Goal: Task Accomplishment & Management: Manage account settings

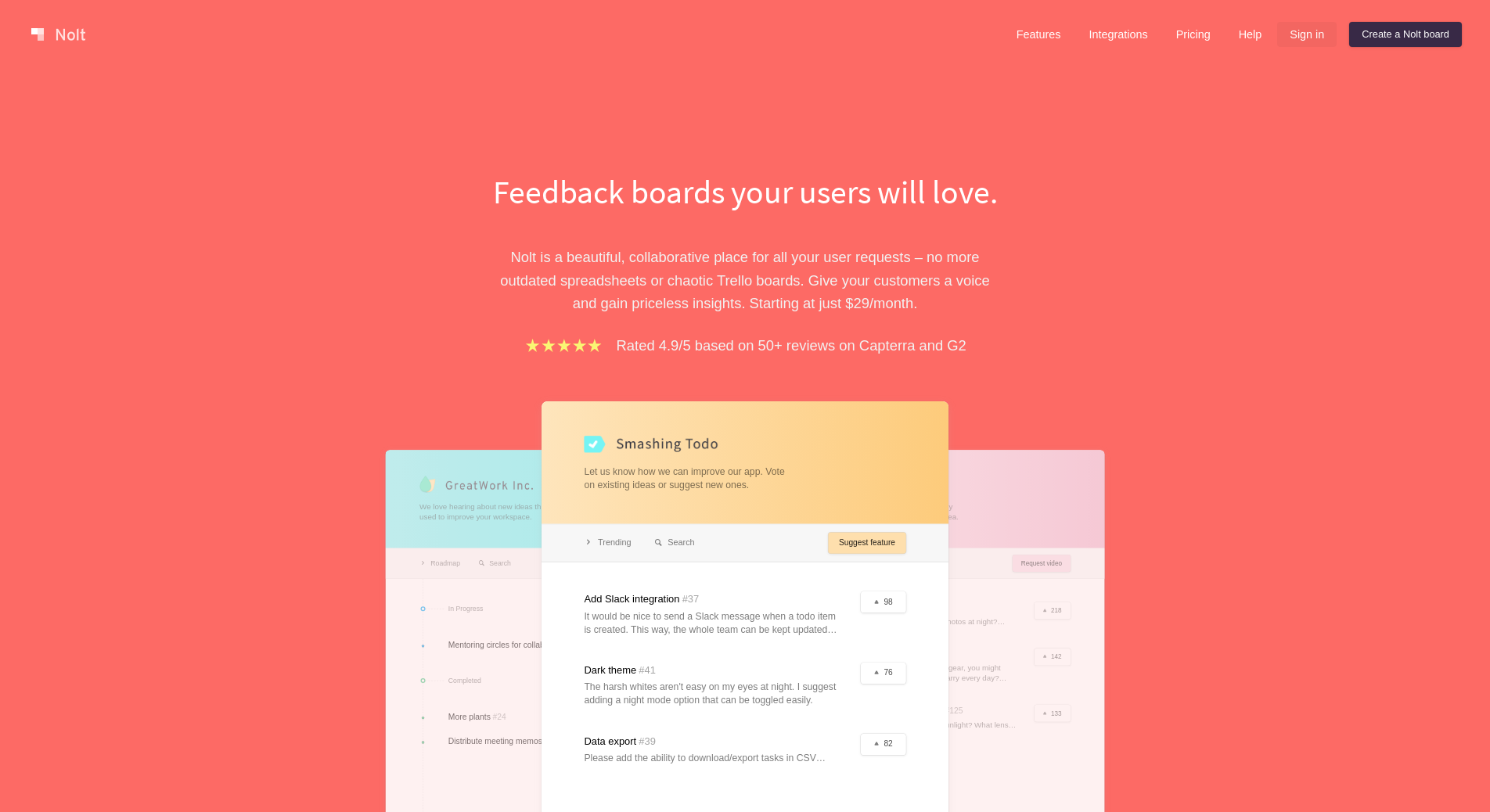
click at [1312, 34] on link "Sign in" at bounding box center [1307, 34] width 59 height 25
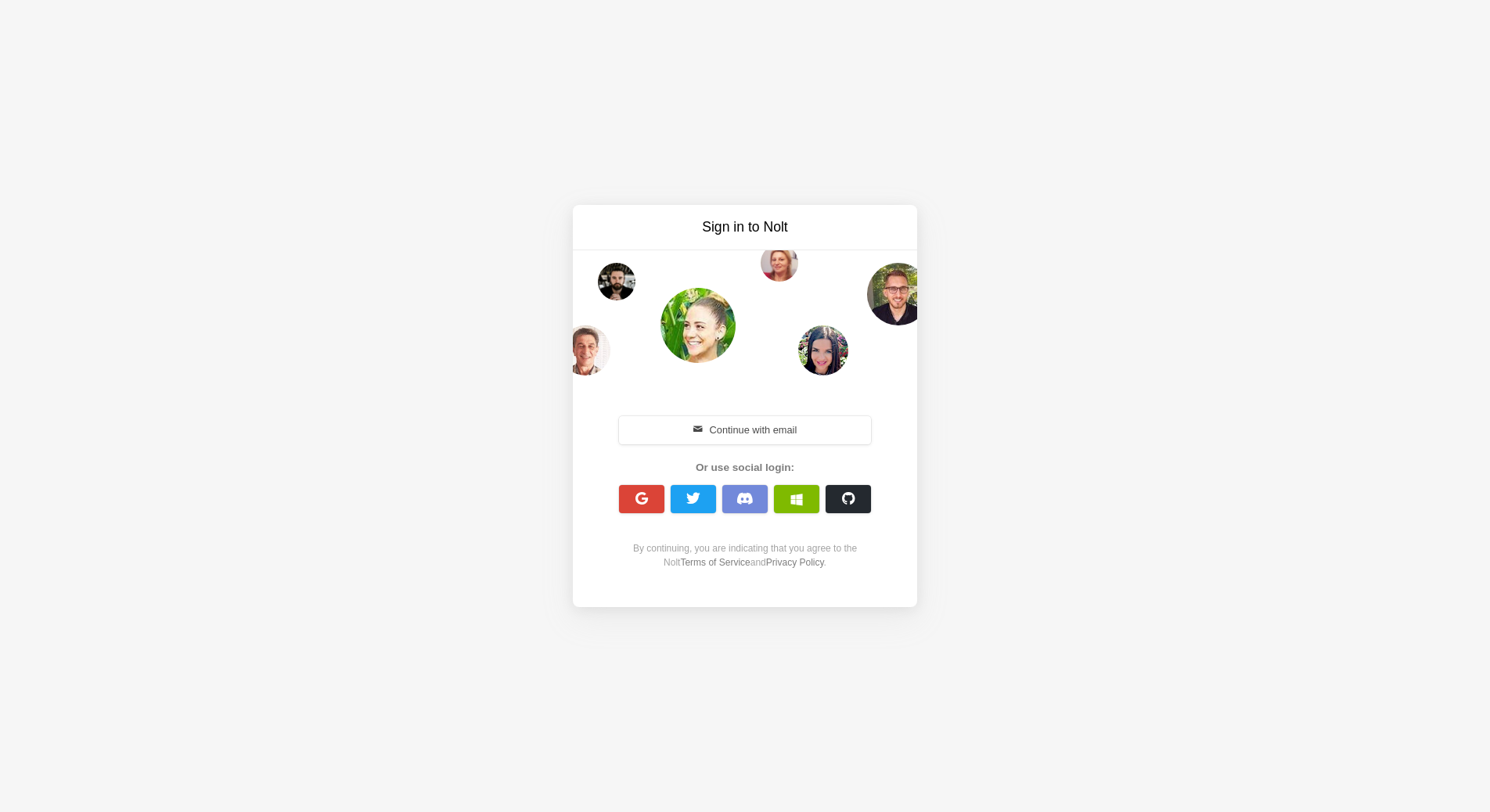
drag, startPoint x: 711, startPoint y: 430, endPoint x: 581, endPoint y: 387, distance: 136.9
click at [581, 387] on div "Continue with email Or use social login: By continuing, you are indicating that…" at bounding box center [745, 492] width 345 height 219
click at [623, 502] on button "button" at bounding box center [641, 499] width 46 height 28
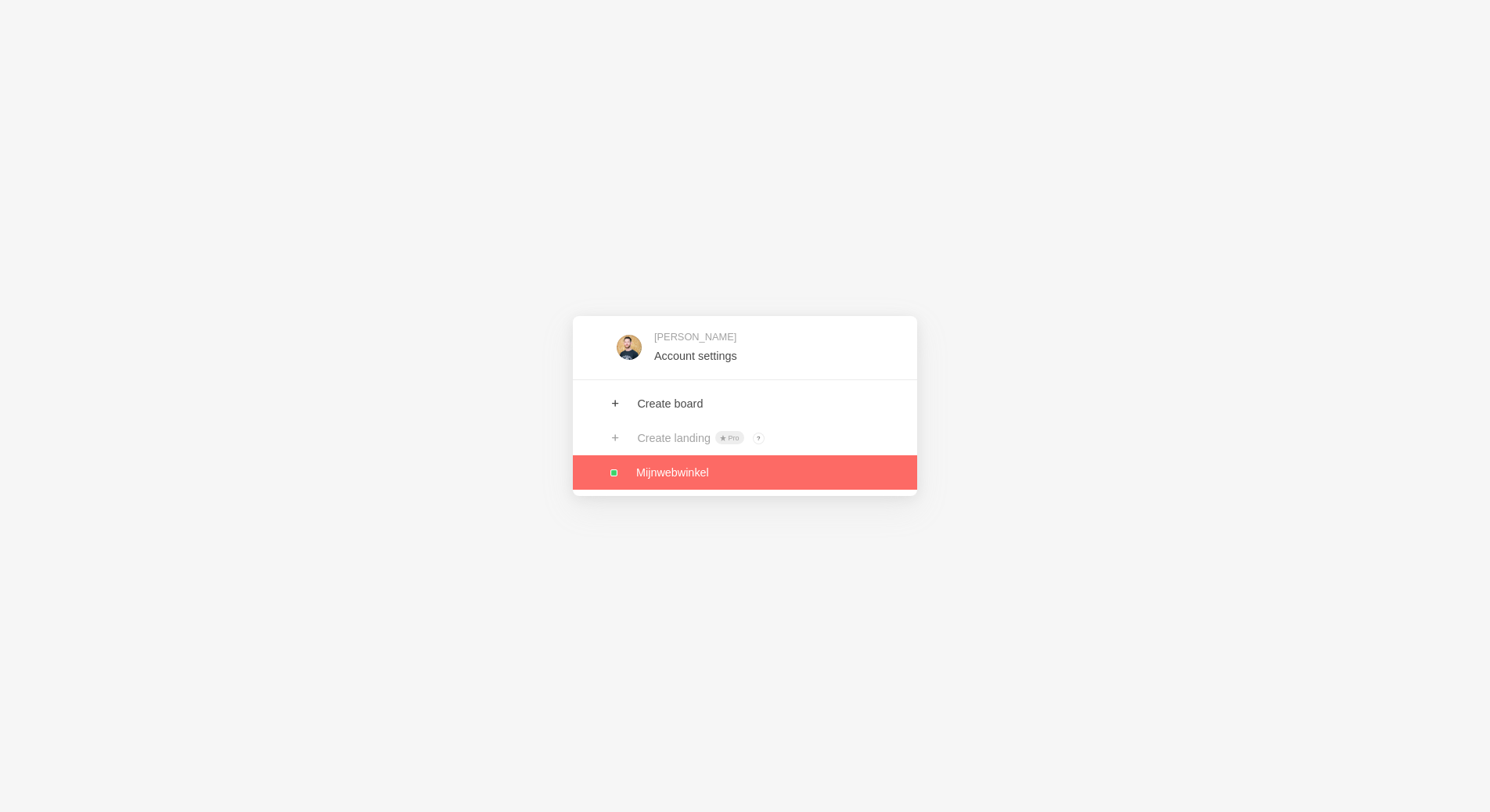
click at [725, 468] on link at bounding box center [745, 472] width 345 height 34
